Goal: Task Accomplishment & Management: Use online tool/utility

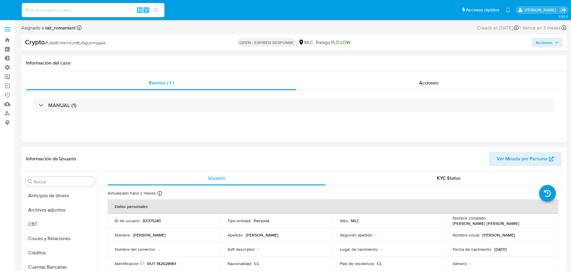
select select "10"
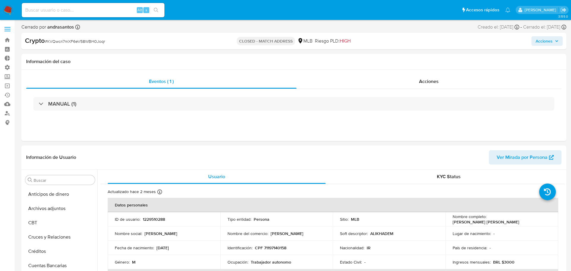
select select "10"
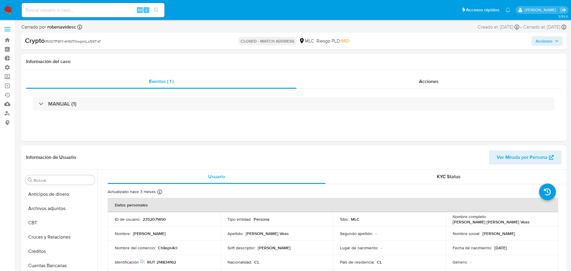
select select "10"
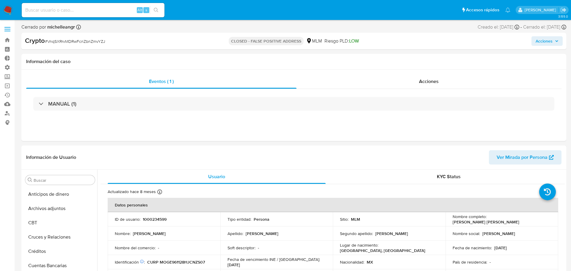
select select "10"
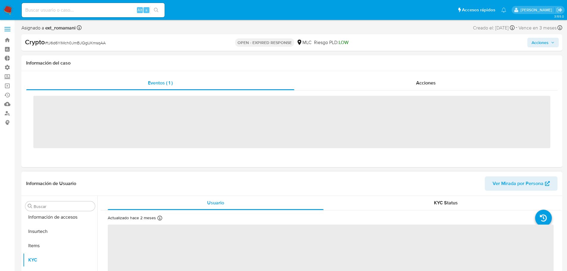
scroll to position [251, 0]
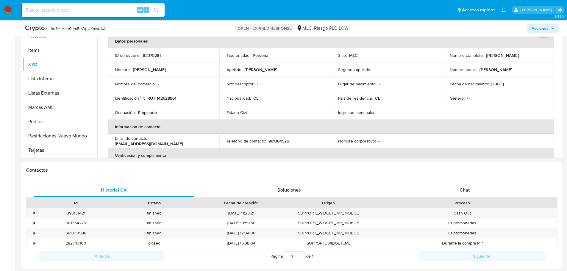
select select "10"
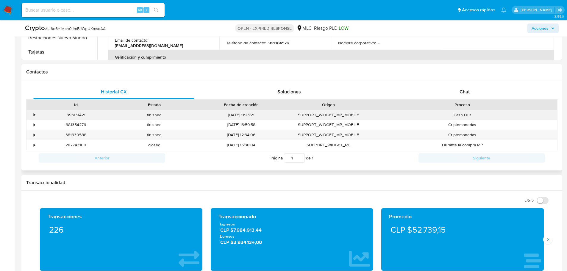
scroll to position [208, 0]
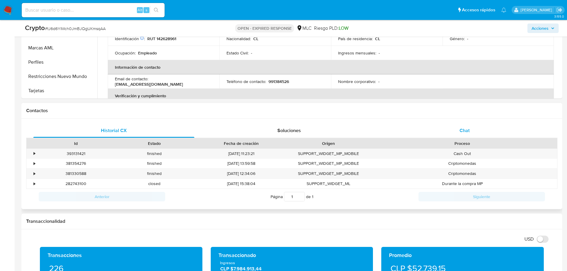
click at [462, 131] on span "Chat" at bounding box center [464, 130] width 10 height 7
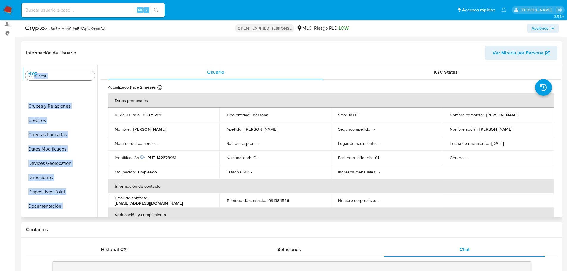
scroll to position [0, 0]
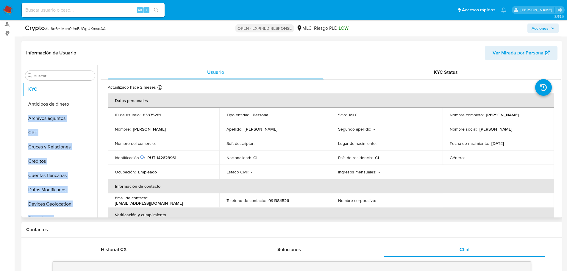
drag, startPoint x: 87, startPoint y: 125, endPoint x: 87, endPoint y: 90, distance: 34.8
click at [87, 90] on ul "Anticipos de dinero Archivos adjuntos CBT Cruces y Relaciones Créditos Cuentas …" at bounding box center [60, 150] width 74 height 134
